Goal: Navigation & Orientation: Find specific page/section

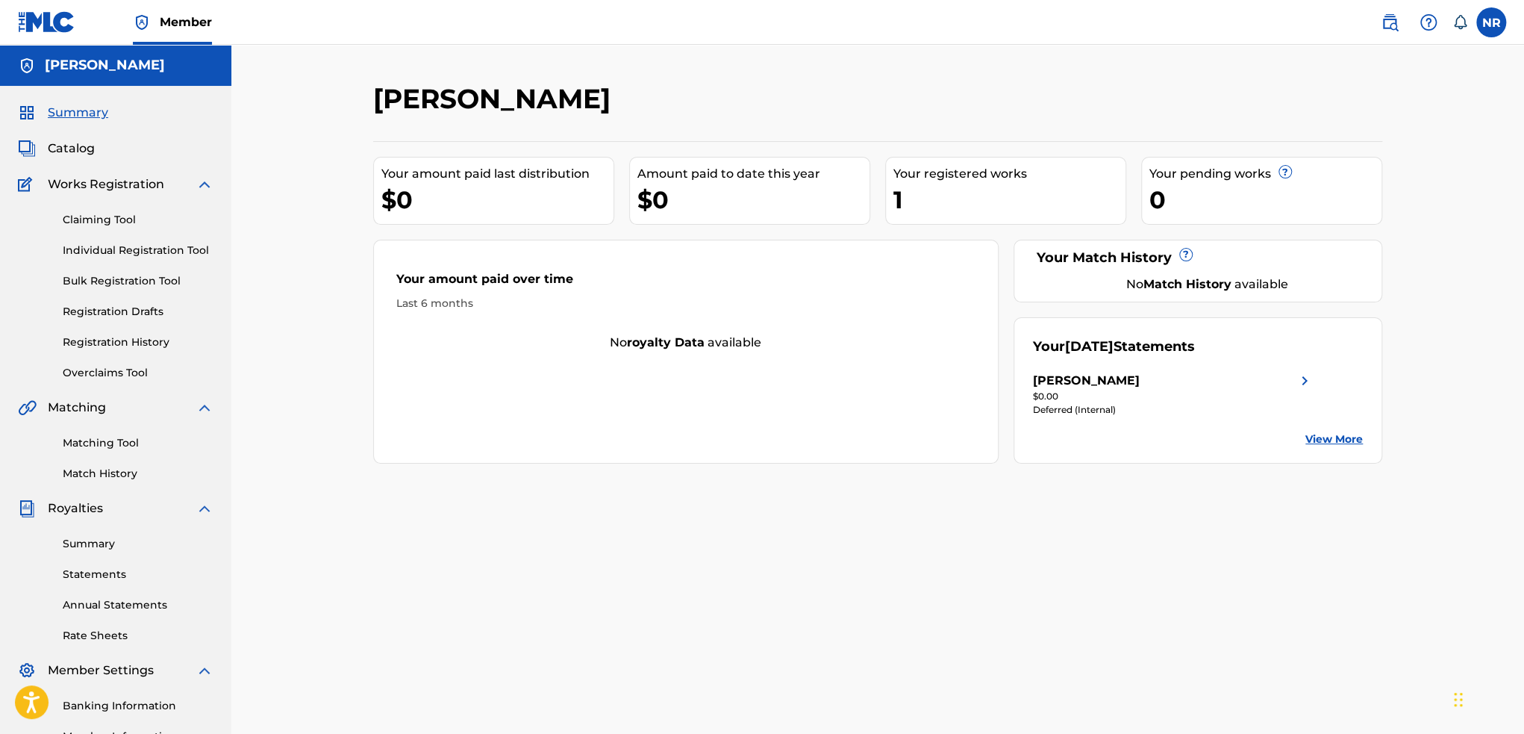
click at [210, 177] on img at bounding box center [205, 184] width 18 height 18
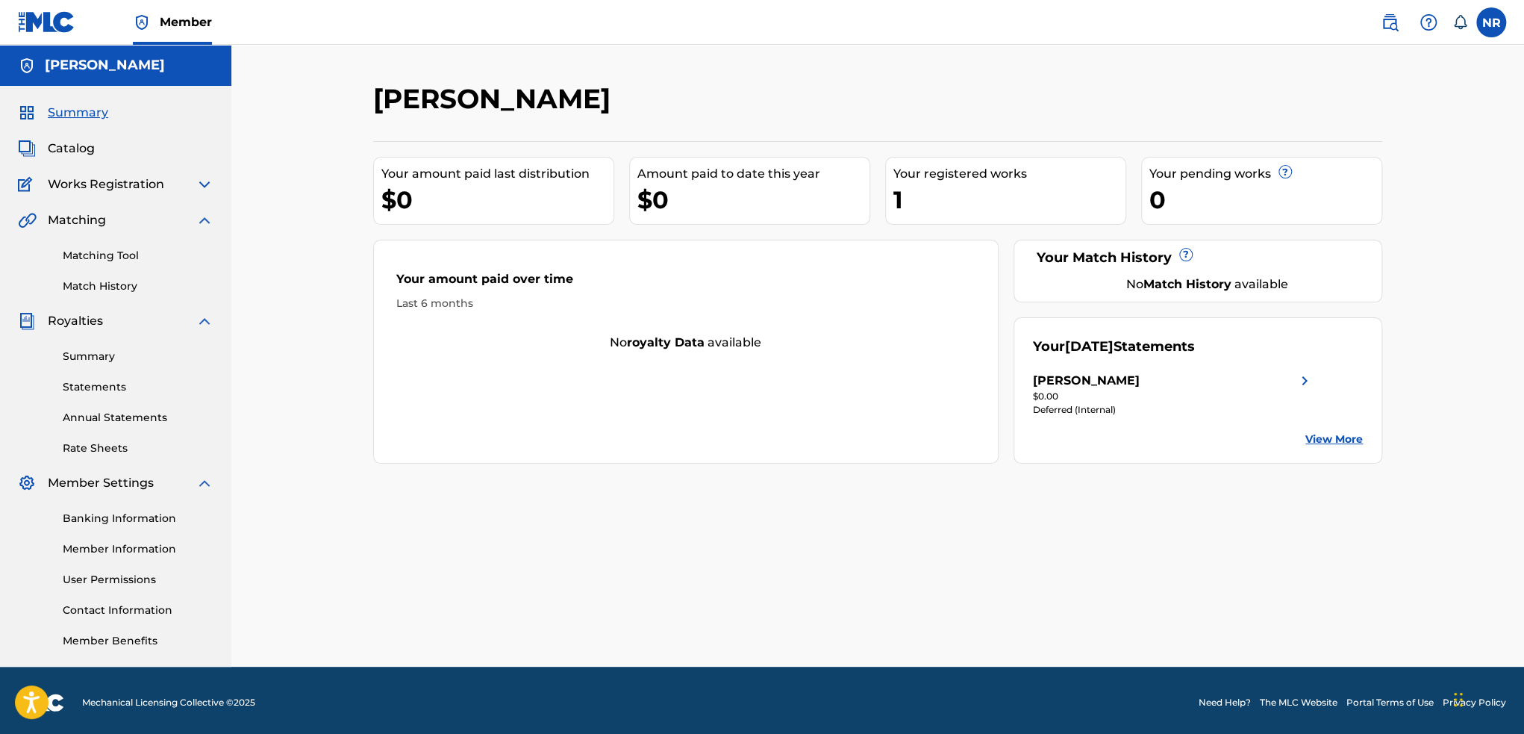
click at [199, 183] on img at bounding box center [205, 184] width 18 height 18
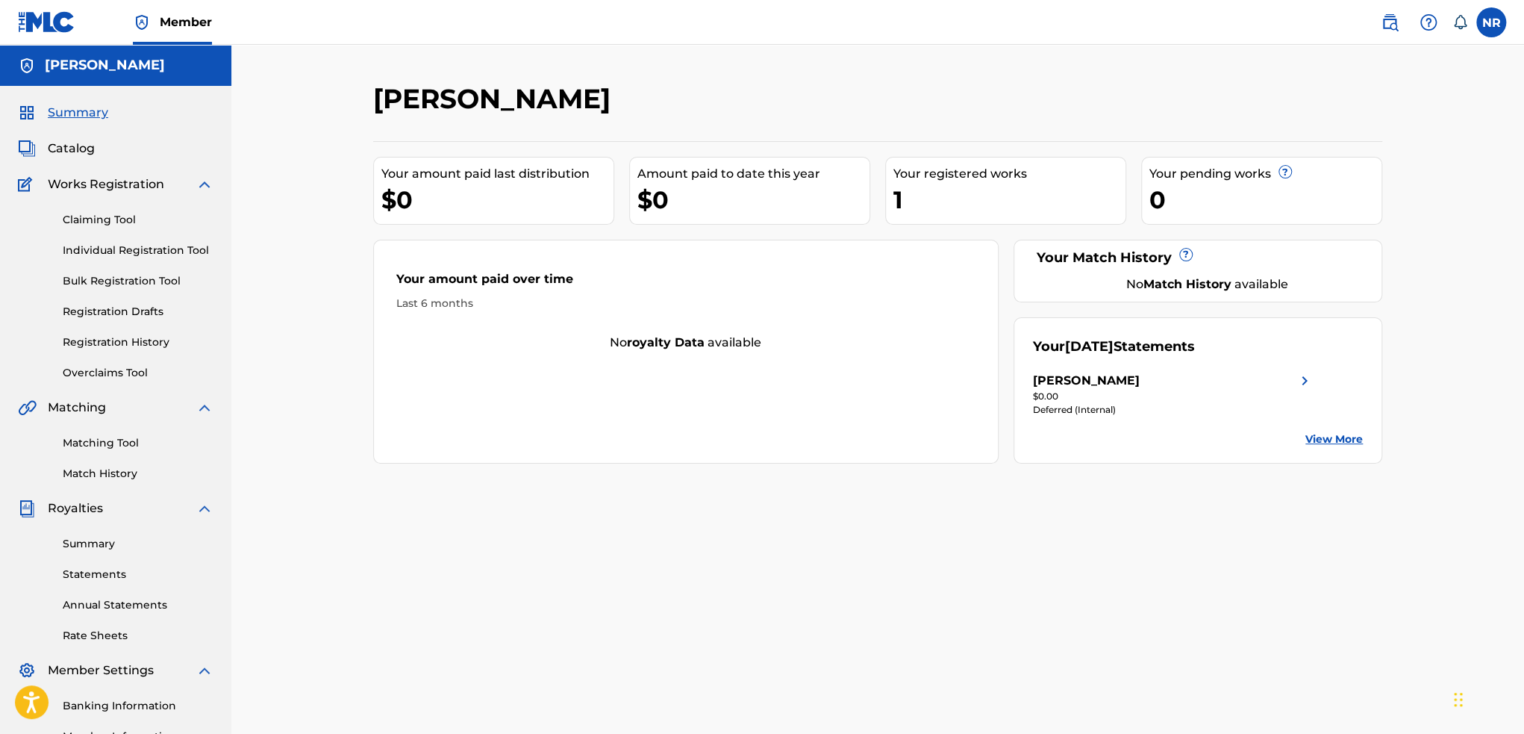
click at [84, 152] on span "Catalog" at bounding box center [71, 149] width 47 height 18
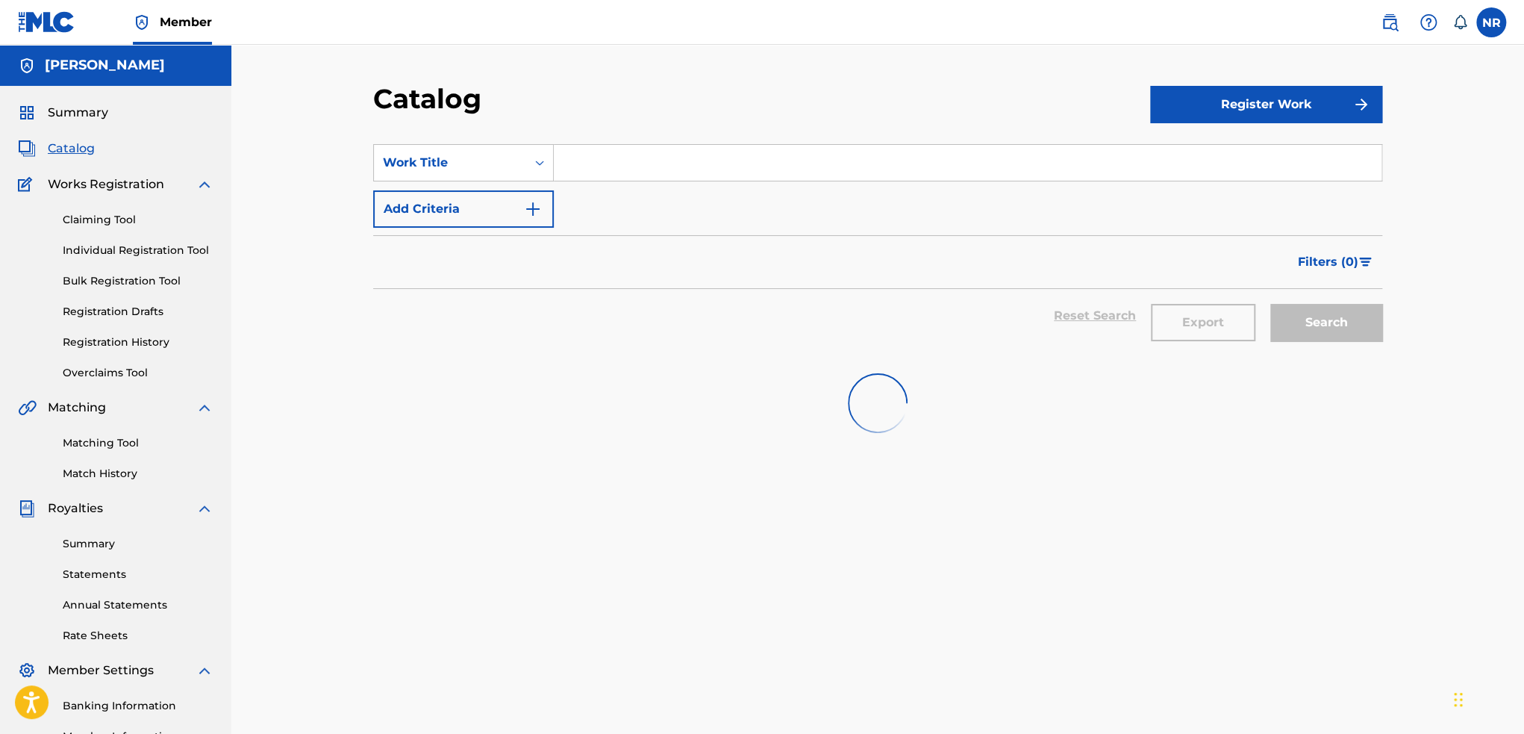
click at [99, 111] on span "Summary" at bounding box center [78, 113] width 60 height 18
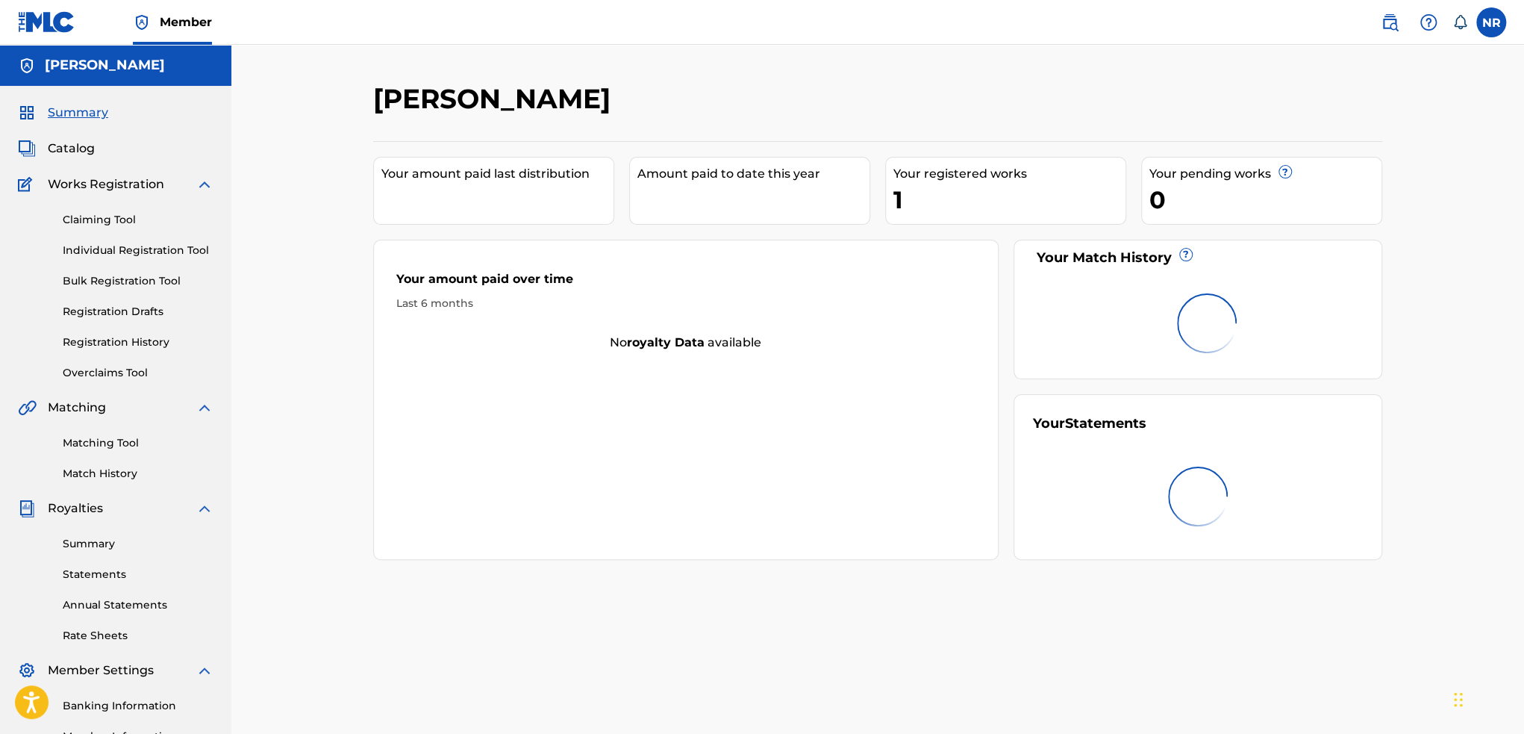
click at [54, 154] on span "Catalog" at bounding box center [71, 149] width 47 height 18
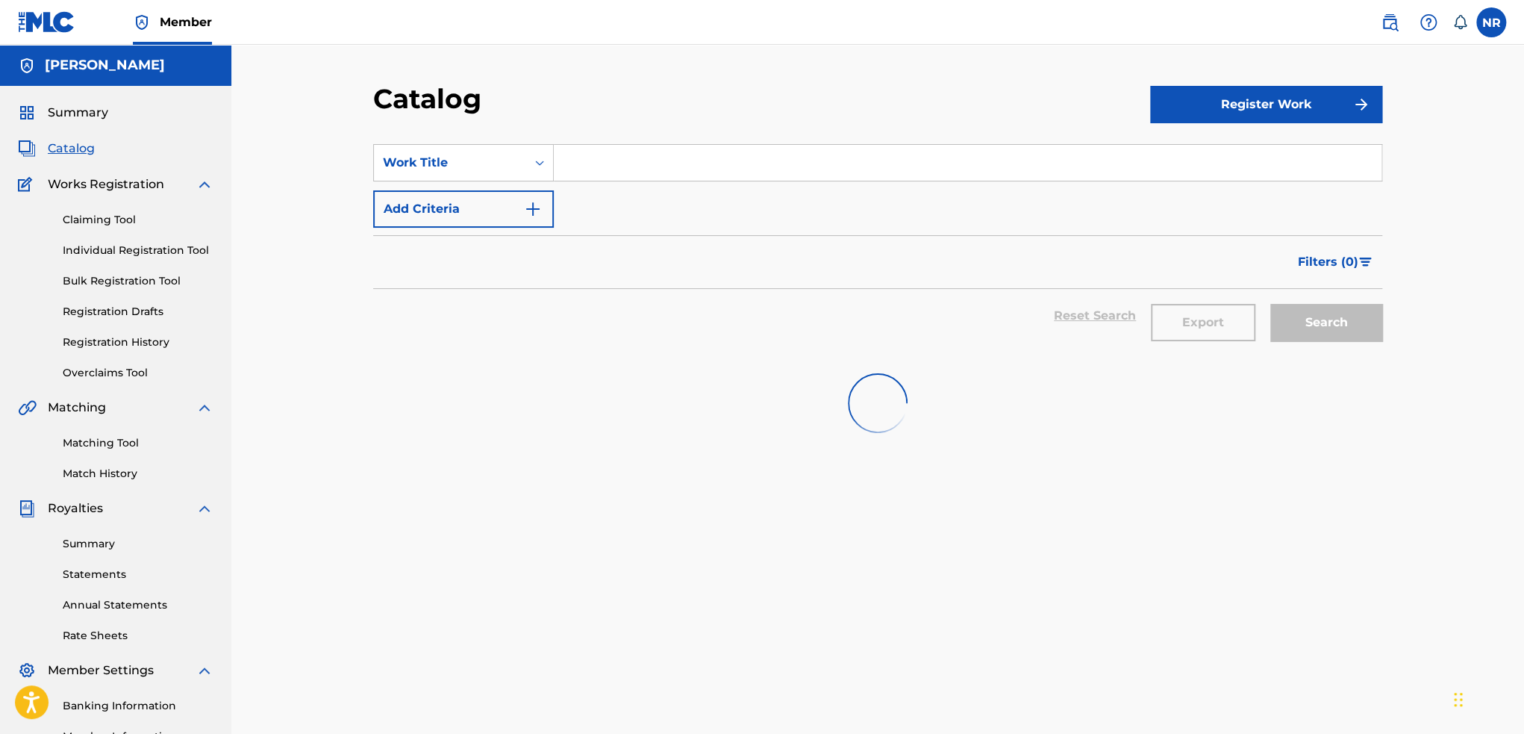
click at [1215, 121] on button "Register Work" at bounding box center [1266, 104] width 232 height 37
click at [1217, 160] on link "Individual" at bounding box center [1266, 153] width 232 height 36
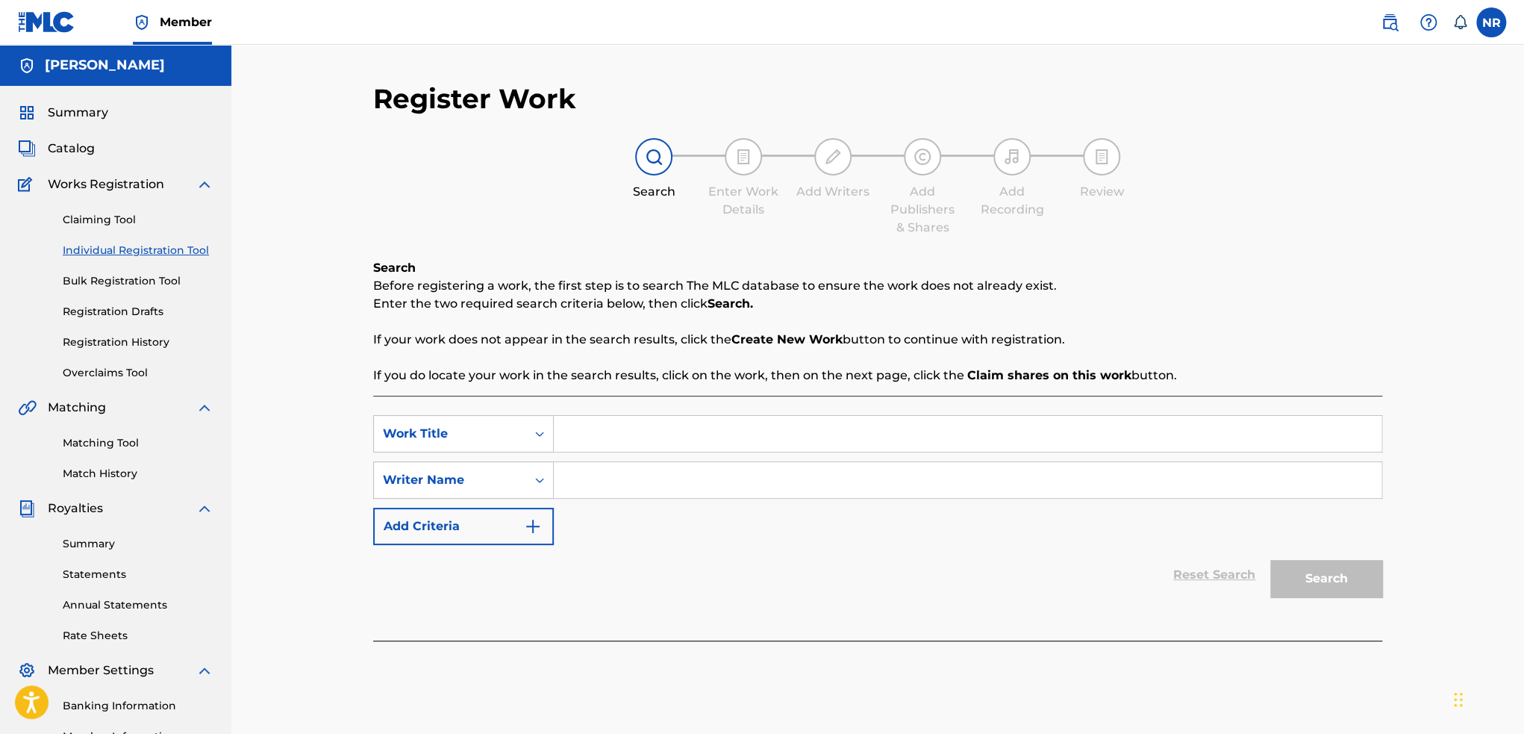
click at [102, 253] on link "Individual Registration Tool" at bounding box center [138, 251] width 151 height 16
click at [114, 229] on div "Claiming Tool Individual Registration Tool Bulk Registration Tool Registration …" at bounding box center [116, 286] width 196 height 187
click at [117, 221] on link "Claiming Tool" at bounding box center [138, 220] width 151 height 16
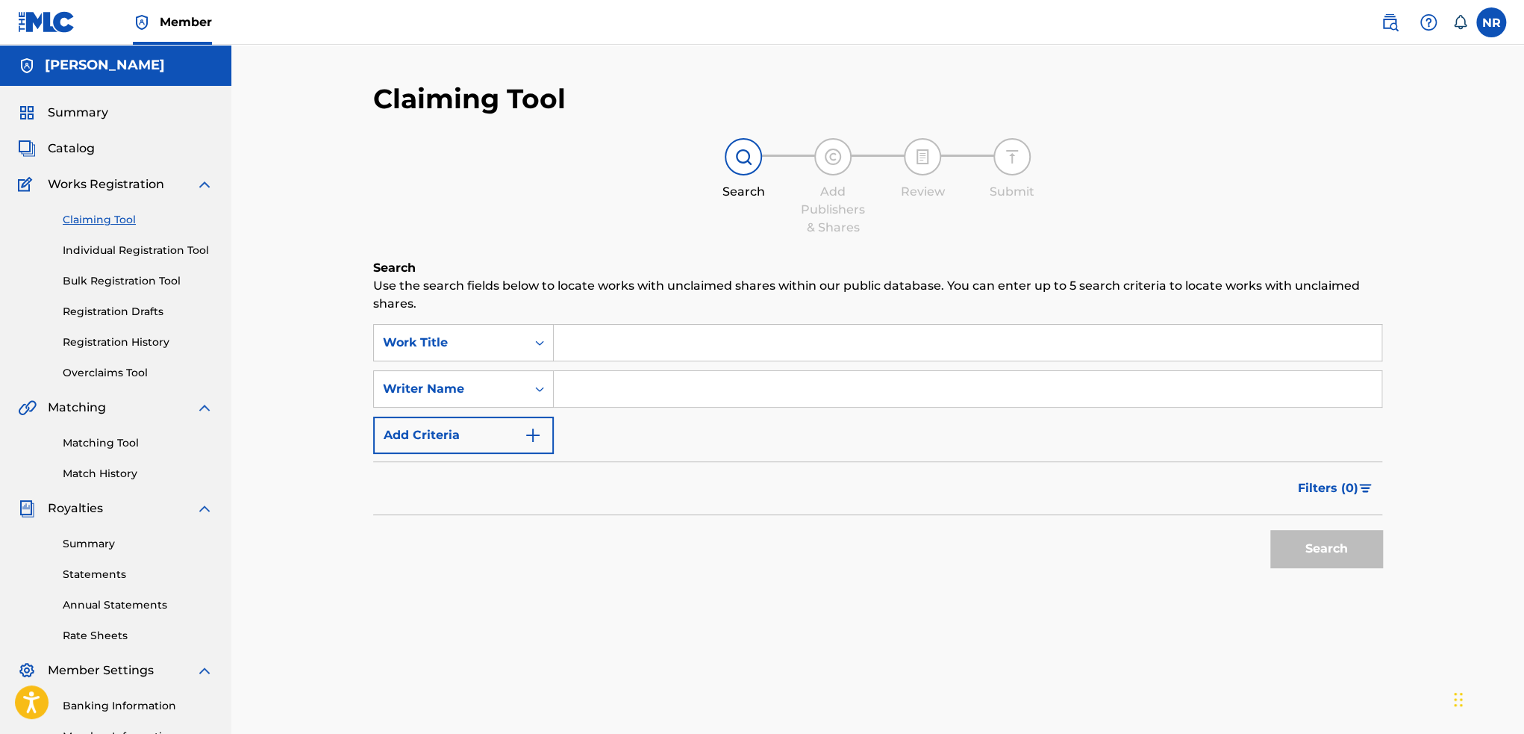
click at [117, 256] on link "Individual Registration Tool" at bounding box center [138, 251] width 151 height 16
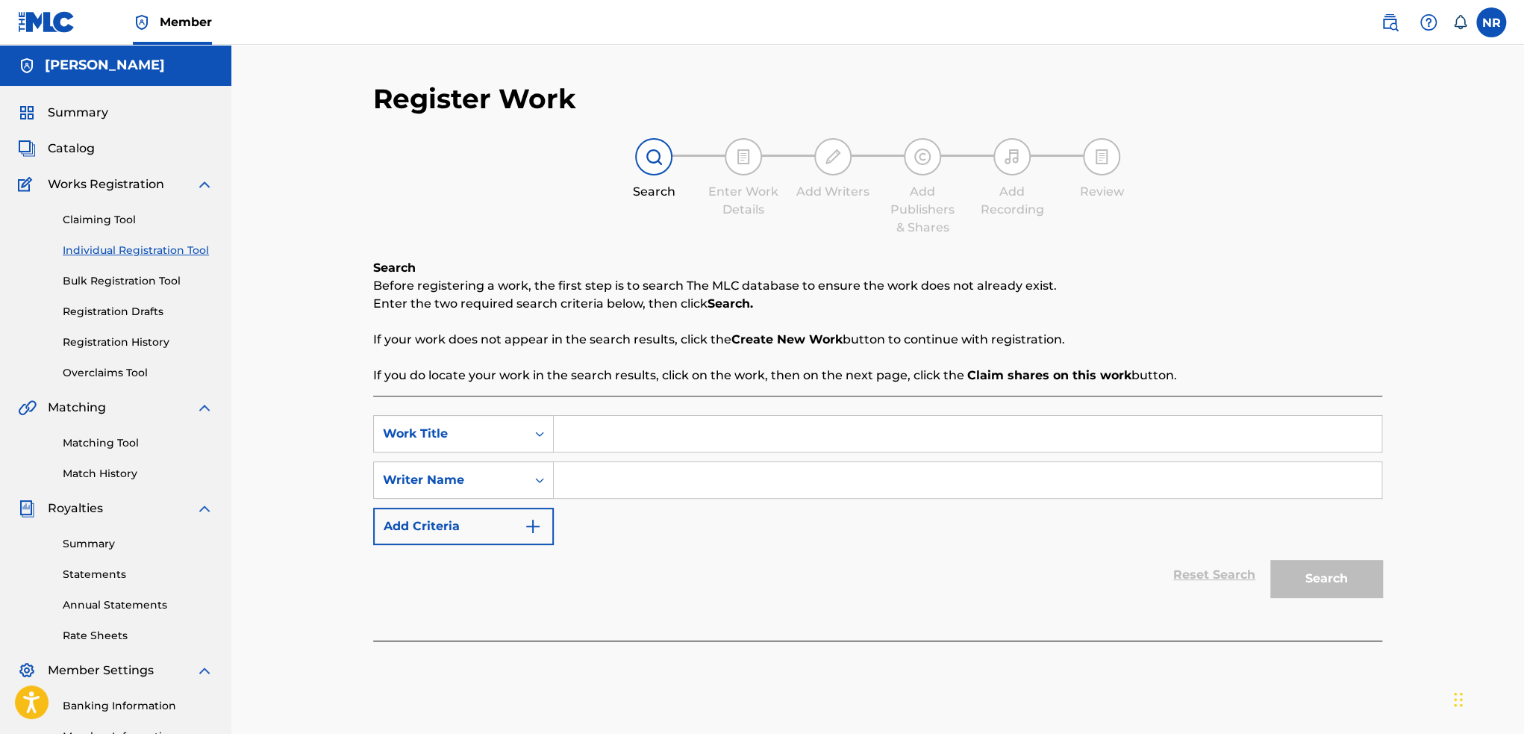
click at [117, 280] on link "Bulk Registration Tool" at bounding box center [138, 281] width 151 height 16
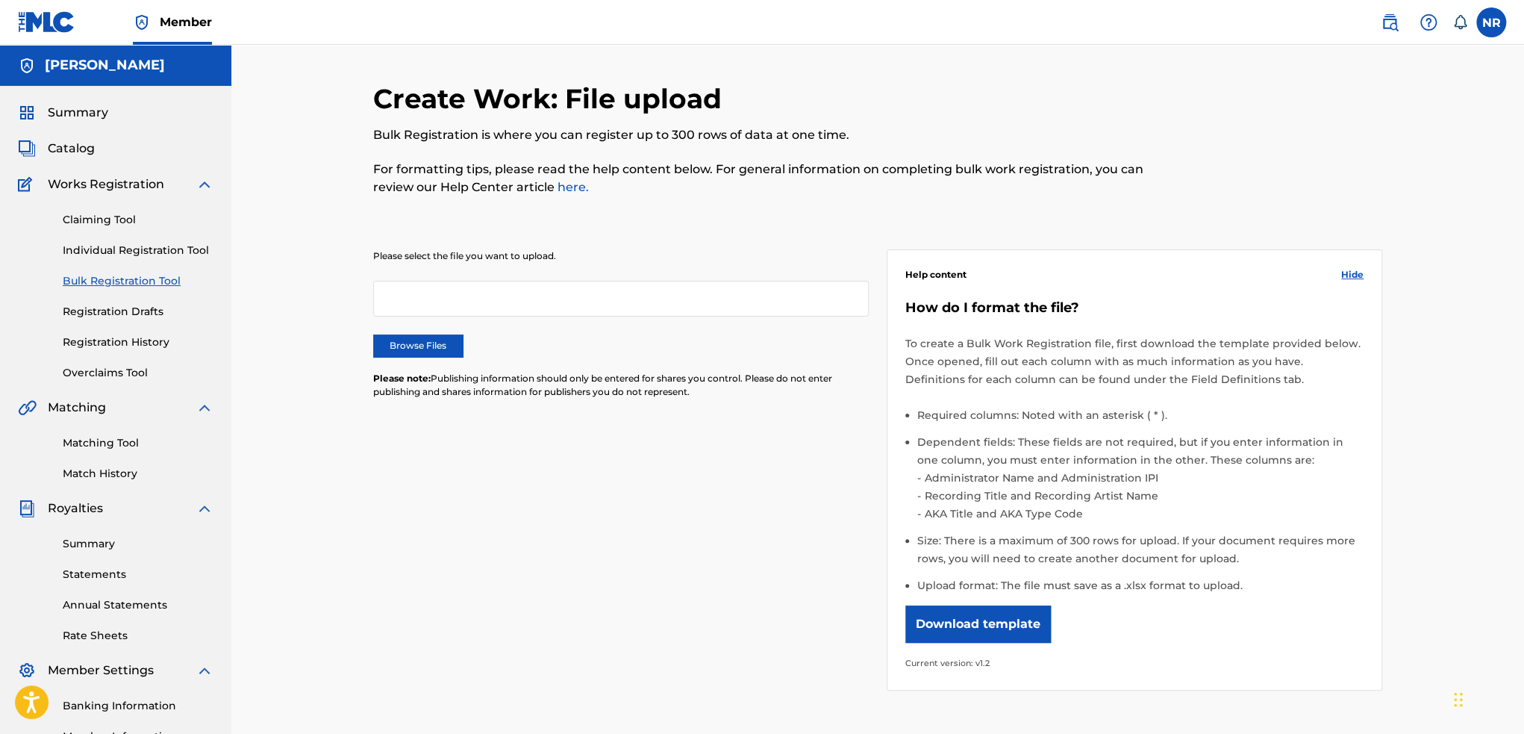
click at [117, 305] on link "Registration Drafts" at bounding box center [138, 312] width 151 height 16
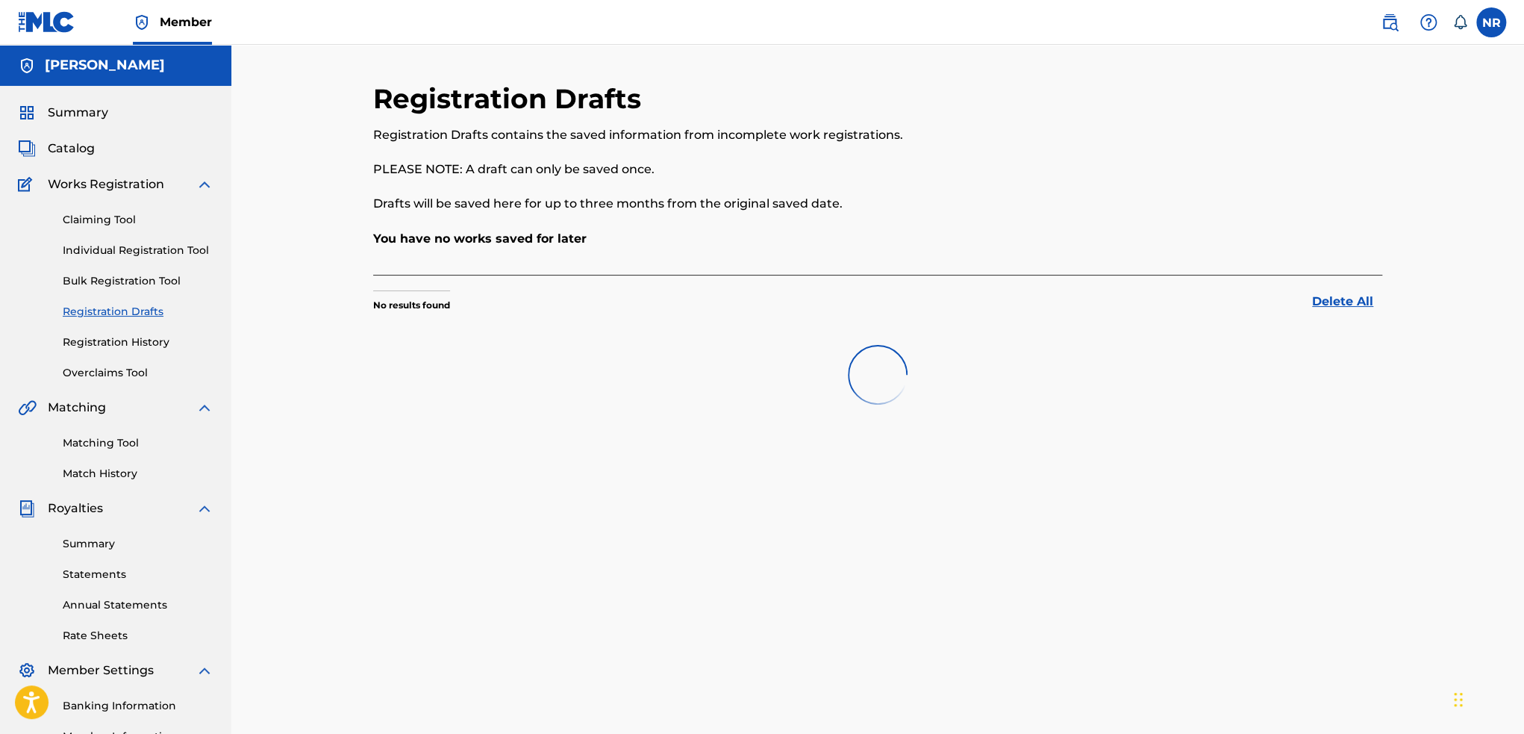
click at [114, 342] on link "Registration History" at bounding box center [138, 342] width 151 height 16
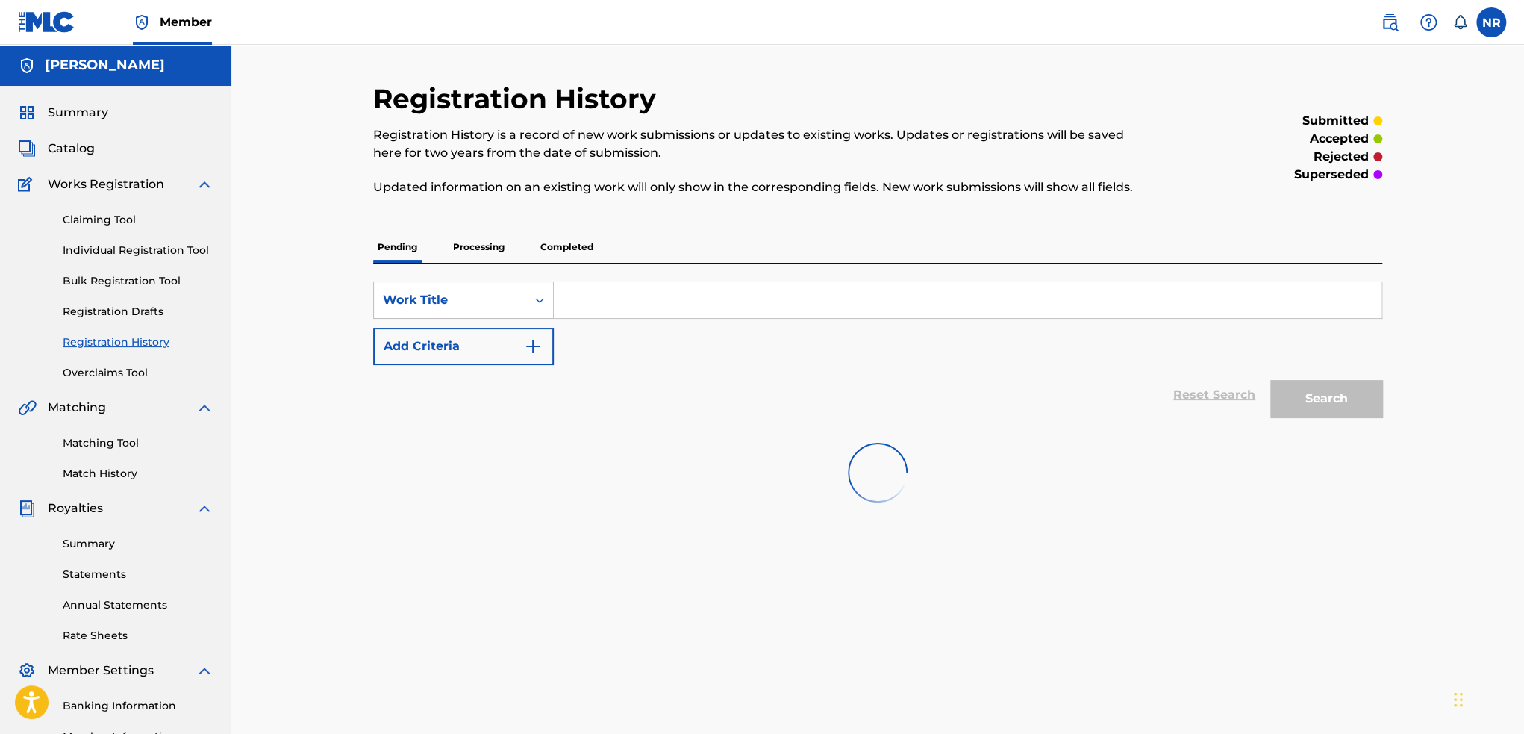
click at [110, 375] on link "Overclaims Tool" at bounding box center [138, 373] width 151 height 16
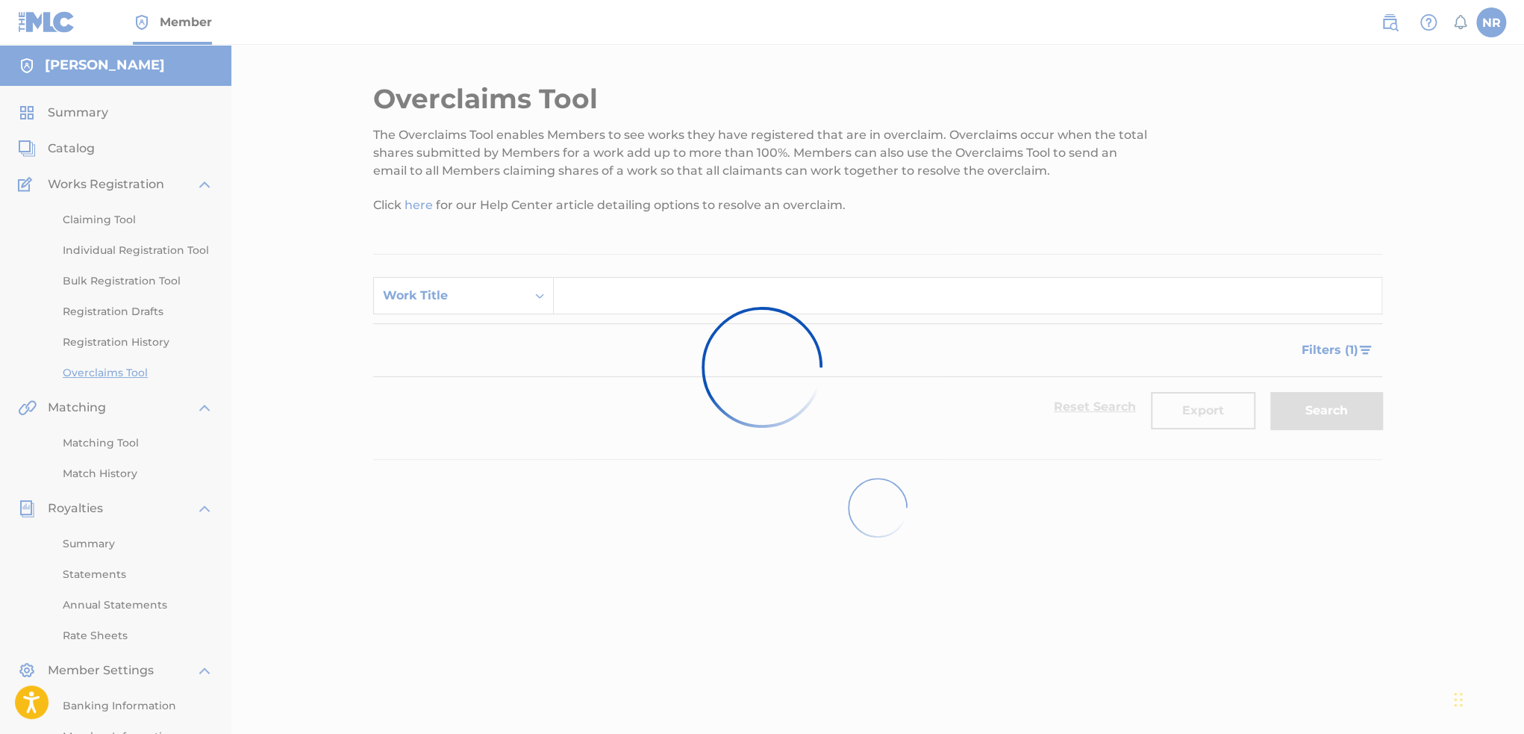
click at [93, 116] on div at bounding box center [762, 367] width 1524 height 734
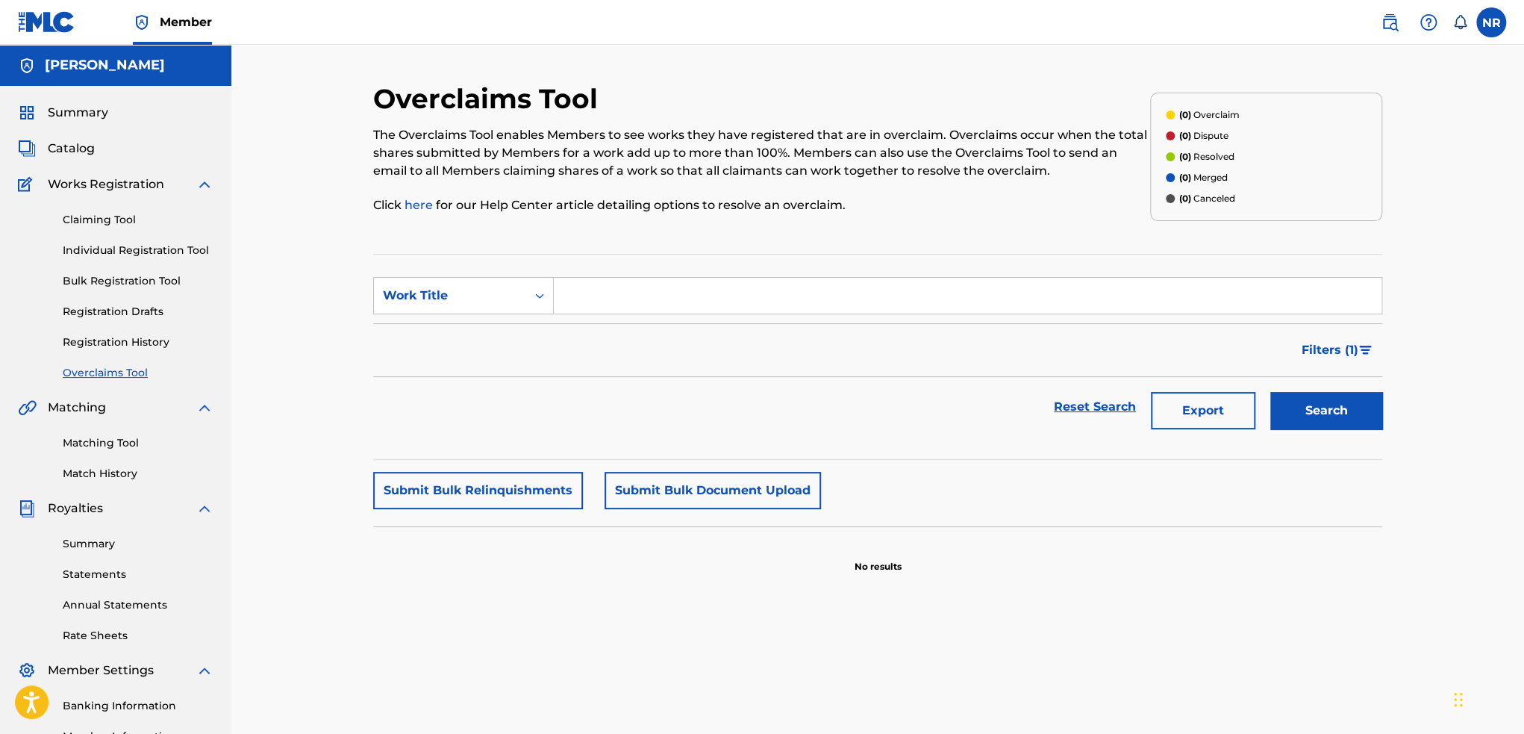
click at [791, 56] on div "Overclaims Tool The Overclaims Tool enables Members to see works they have regi…" at bounding box center [877, 449] width 1293 height 809
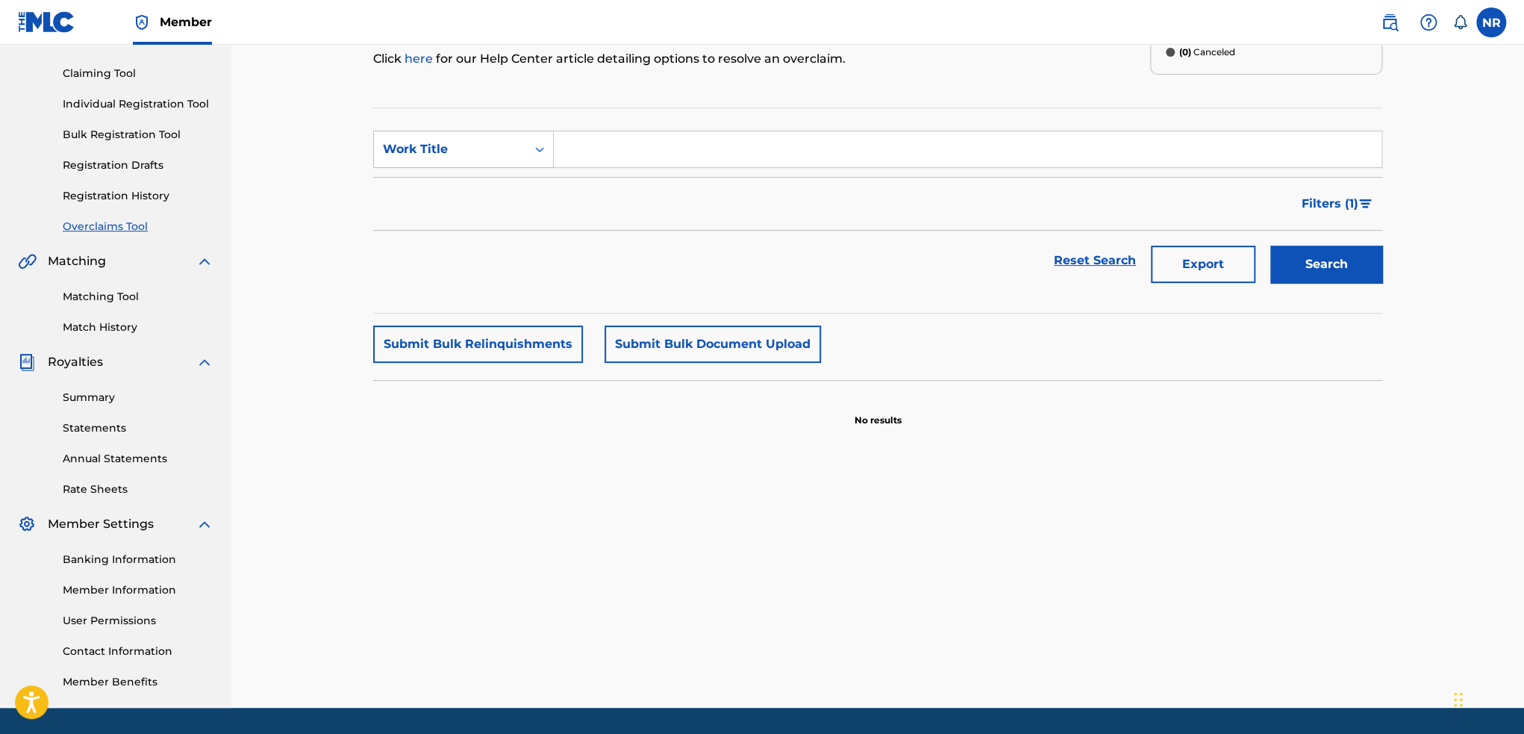
scroll to position [149, 0]
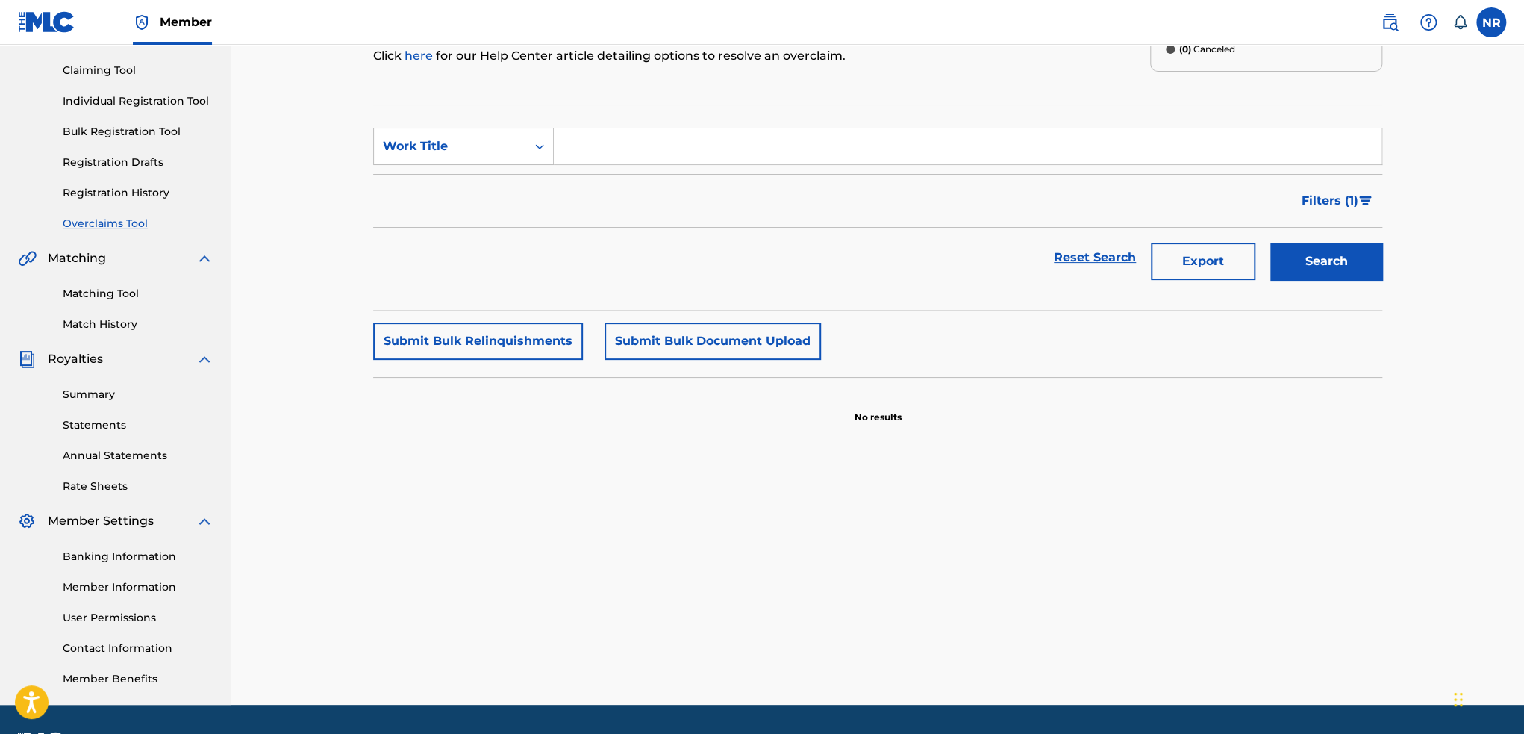
click at [120, 588] on link "Member Information" at bounding box center [138, 587] width 151 height 16
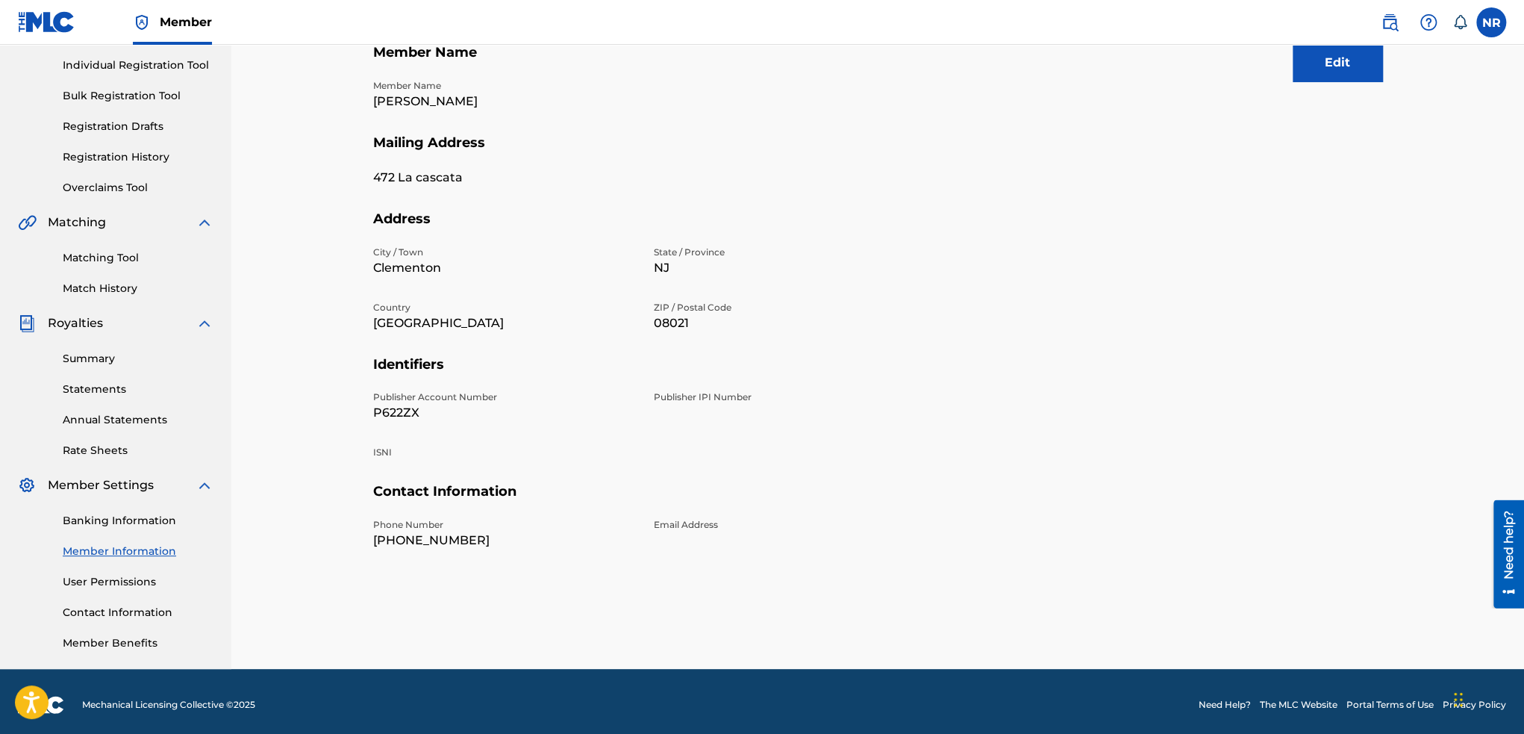
scroll to position [191, 0]
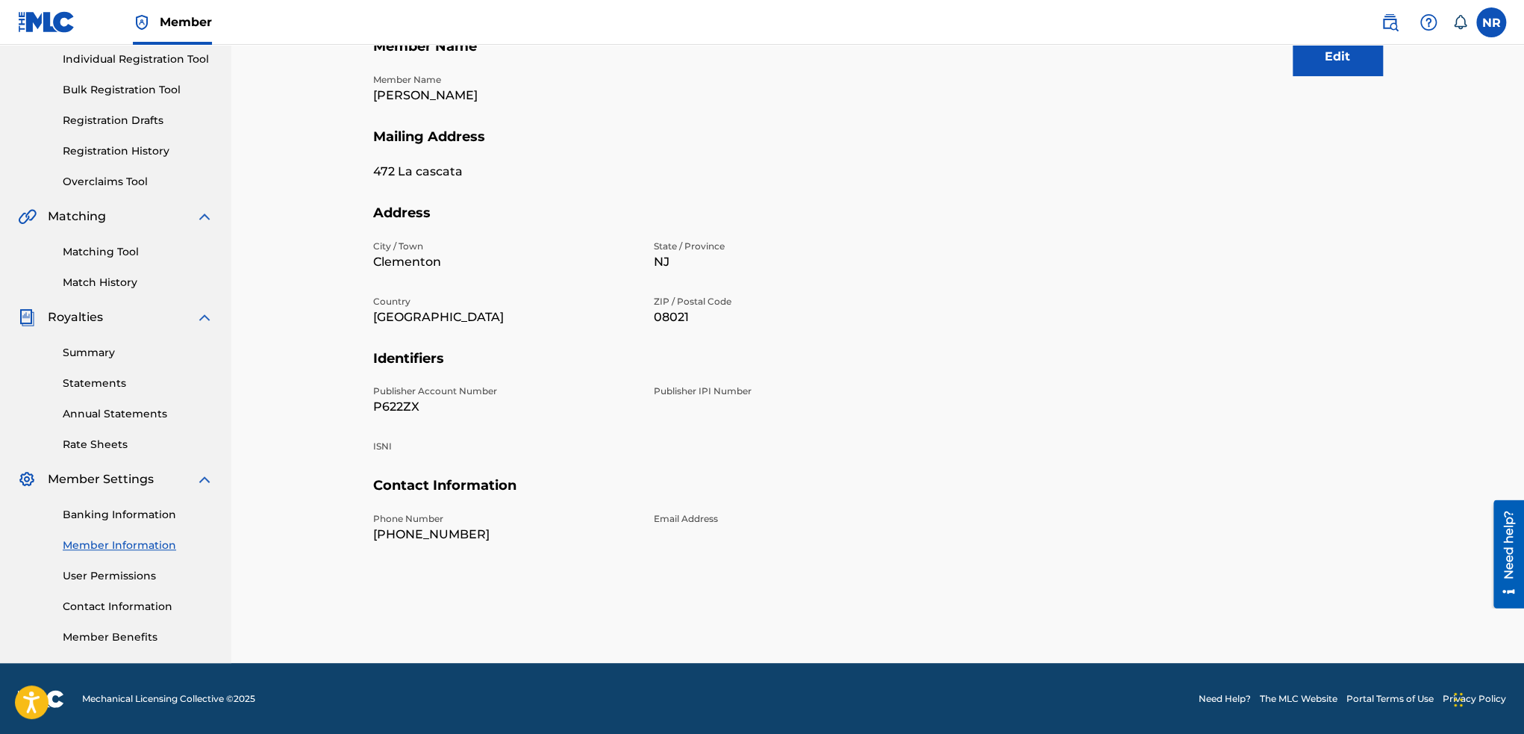
click at [96, 578] on link "User Permissions" at bounding box center [138, 576] width 151 height 16
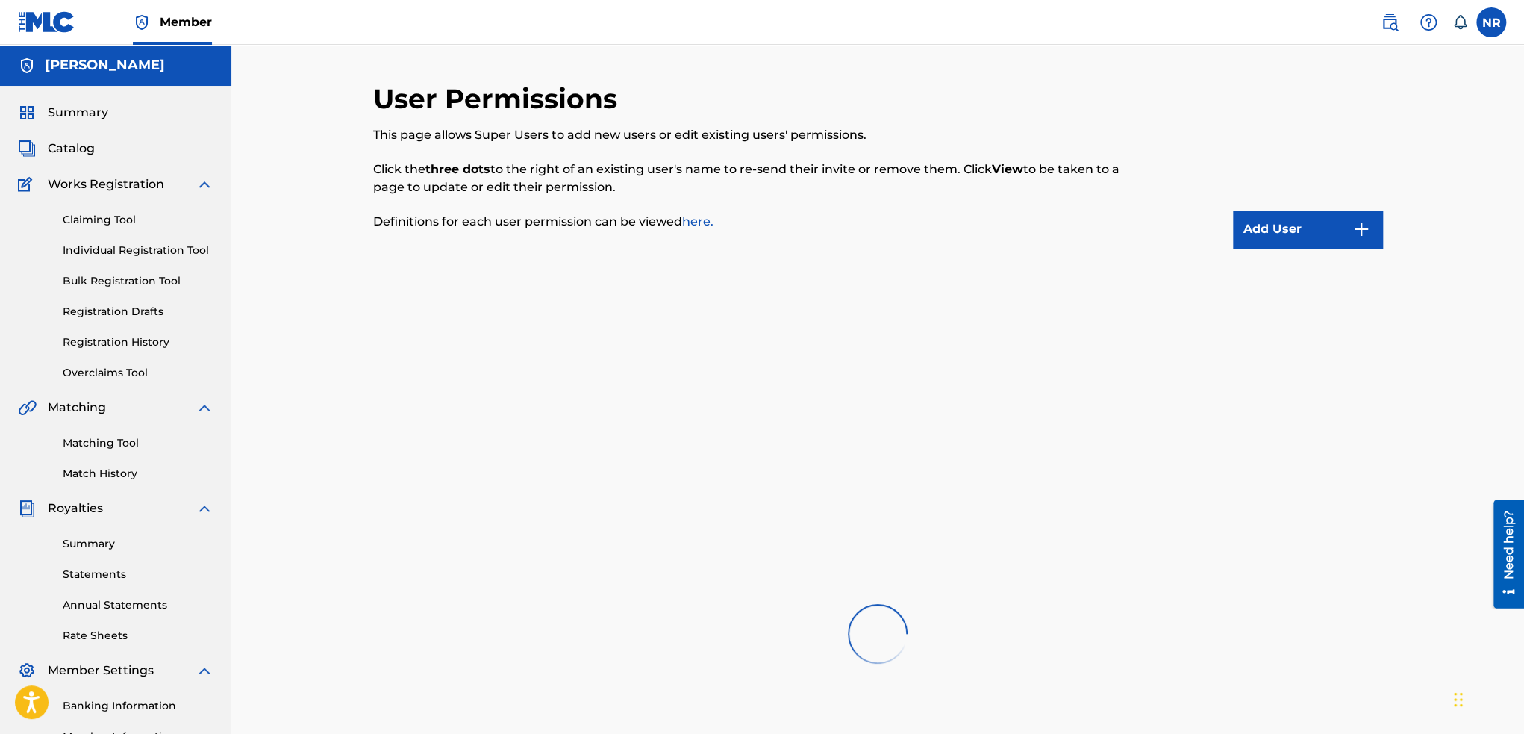
scroll to position [286, 0]
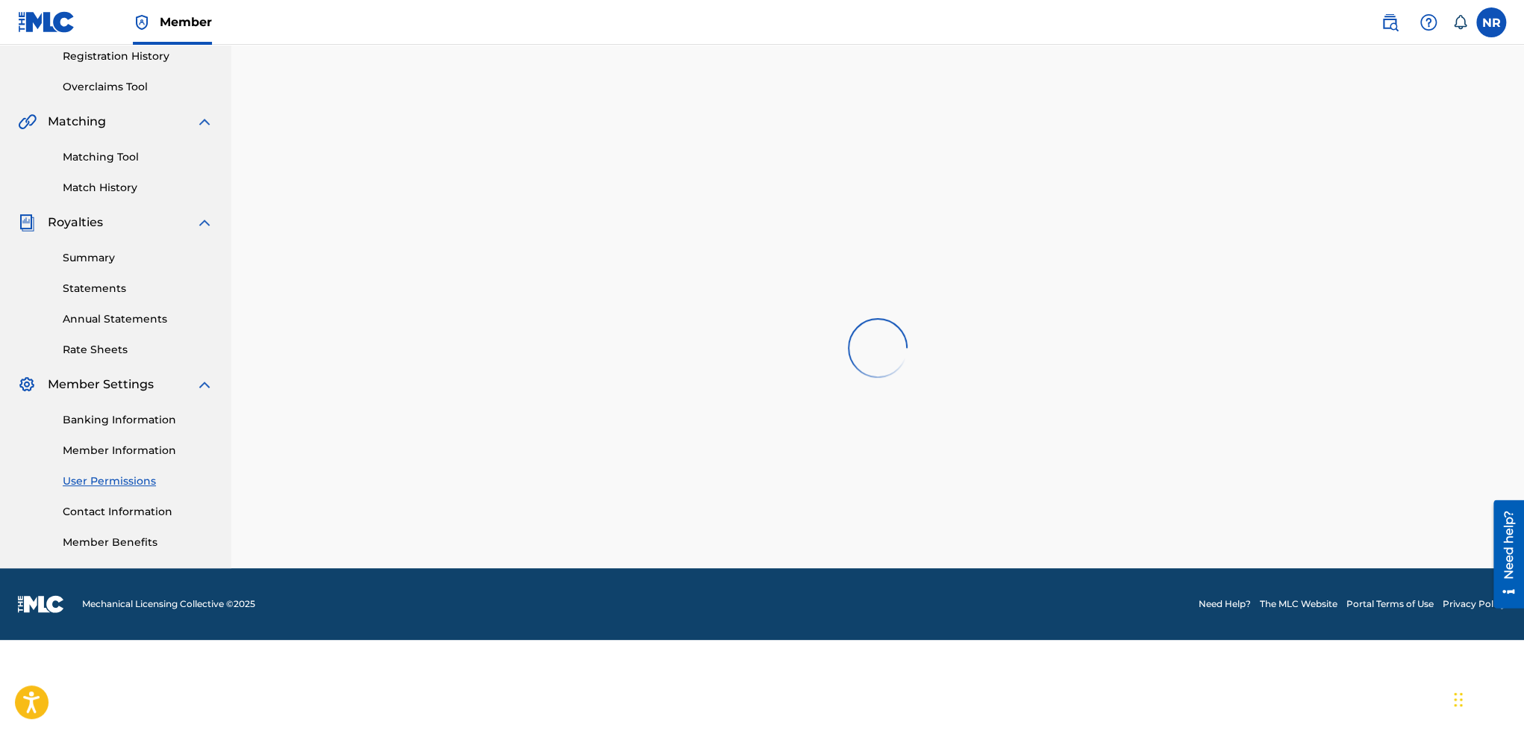
click at [112, 516] on link "Contact Information" at bounding box center [138, 512] width 151 height 16
